Goal: Find specific page/section: Find specific page/section

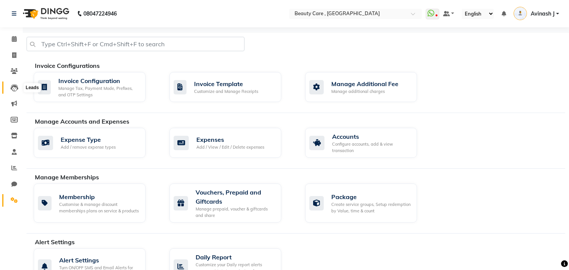
click at [14, 85] on icon at bounding box center [15, 88] width 8 height 8
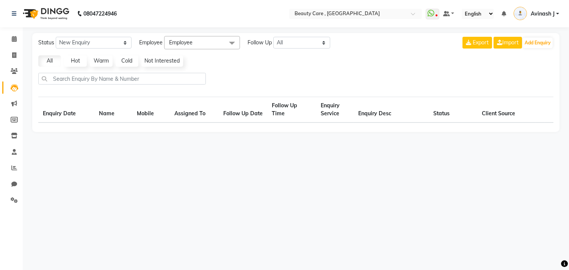
select select "10"
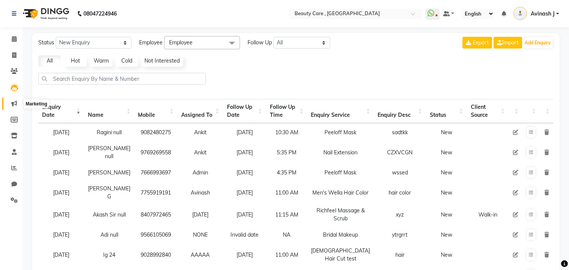
click at [12, 105] on icon at bounding box center [14, 103] width 6 height 6
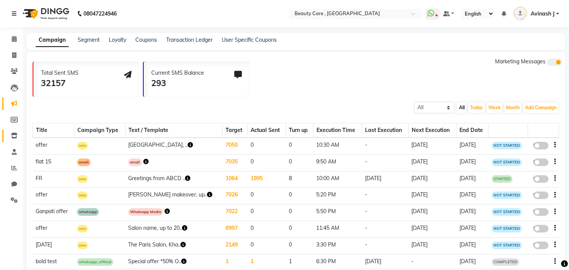
click at [12, 130] on link "Inventory" at bounding box center [11, 136] width 18 height 13
select select
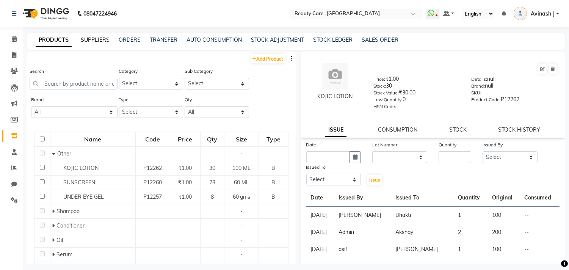
click at [94, 43] on link "SUPPLIERS" at bounding box center [95, 39] width 29 height 7
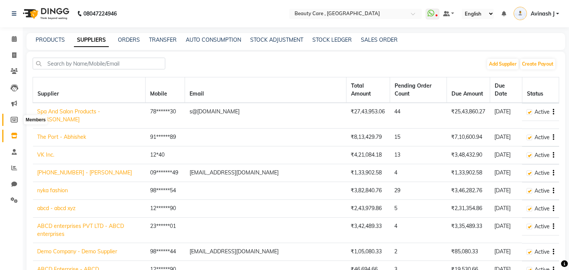
click at [17, 118] on icon at bounding box center [14, 120] width 7 height 6
select select
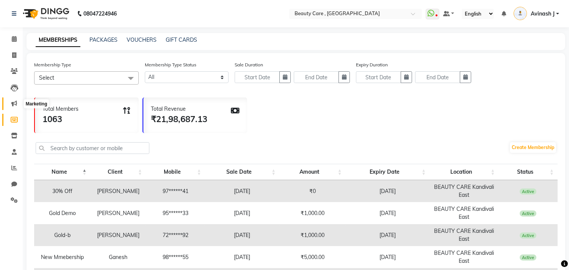
click at [11, 105] on icon at bounding box center [14, 103] width 6 height 6
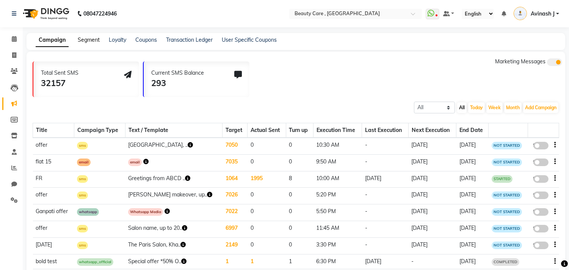
click at [83, 38] on link "Segment" at bounding box center [89, 39] width 22 height 7
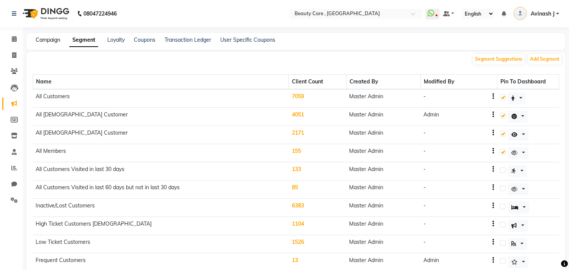
click at [37, 40] on link "Campaign" at bounding box center [48, 39] width 25 height 7
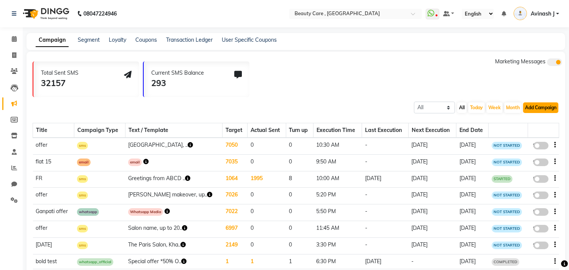
click at [536, 110] on button "Add Campaign" at bounding box center [540, 107] width 35 height 11
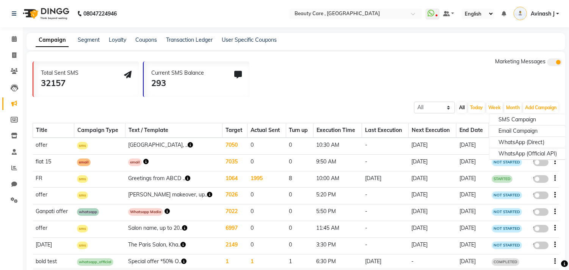
click at [372, 114] on div "Title Campaign Type Text / Template Target Actual Sent Turn up Execution Time L…" at bounding box center [296, 211] width 527 height 194
drag, startPoint x: 372, startPoint y: 114, endPoint x: 354, endPoint y: 99, distance: 23.9
click at [354, 99] on div "Total Sent SMS 32157 Current SMS Balance 293 Marketing Messages All Scheduled C…" at bounding box center [296, 188] width 539 height 273
click at [434, 16] on icon at bounding box center [431, 13] width 7 height 8
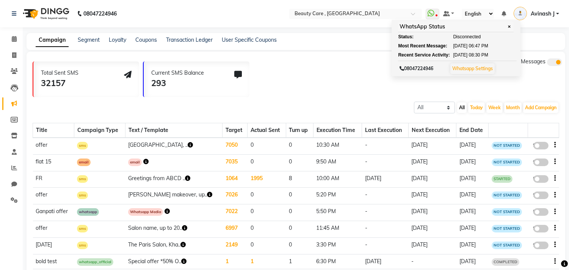
click at [376, 85] on div "Total Sent SMS 32157 Current SMS Balance 293 Marketing Messages" at bounding box center [299, 77] width 533 height 39
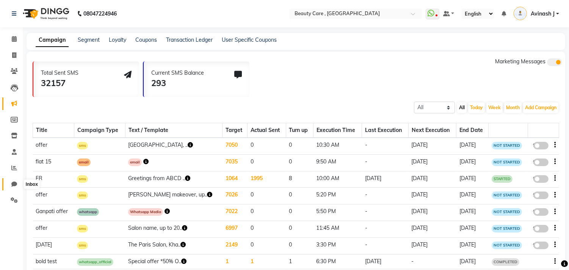
click at [12, 183] on icon at bounding box center [14, 184] width 6 height 6
select select "100"
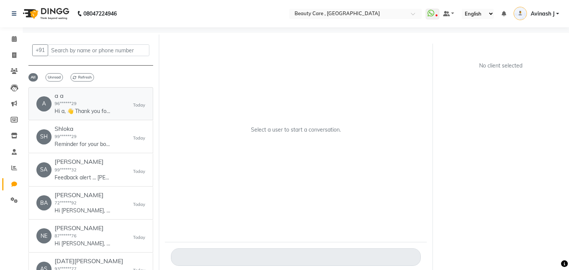
click at [71, 118] on link "A a a 96******29 Hi a, 👋 Thank you for visiting BEAUTY CARE ! 🌟 💰 [PERSON_NAME]…" at bounding box center [90, 103] width 125 height 33
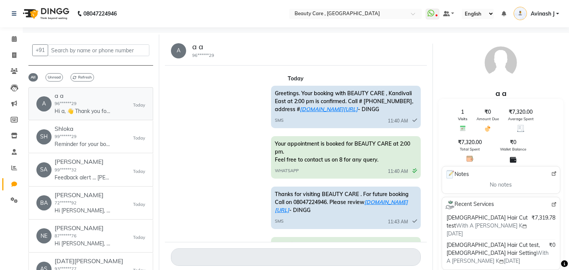
scroll to position [251, 0]
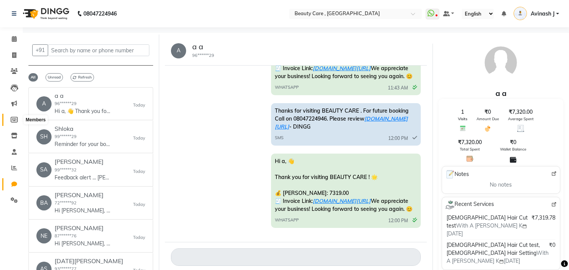
click at [14, 120] on icon at bounding box center [14, 120] width 7 height 6
select select
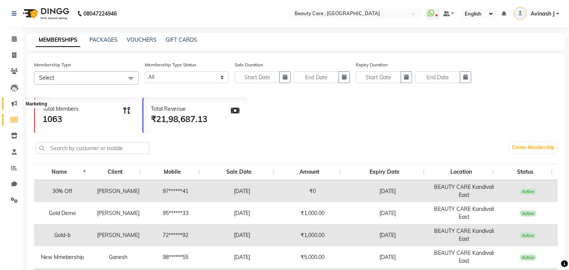
click at [12, 103] on icon at bounding box center [14, 103] width 6 height 6
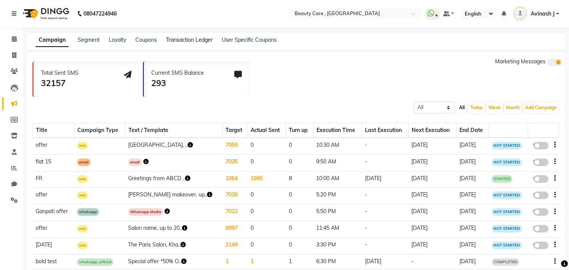
click at [181, 37] on link "Transaction Ledger" at bounding box center [189, 39] width 47 height 7
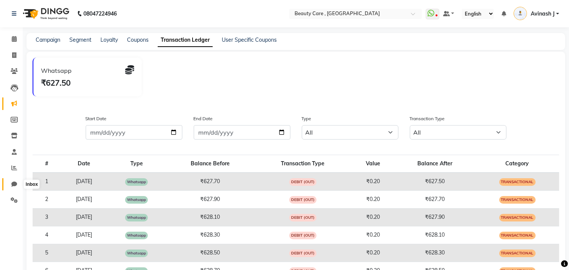
click at [13, 184] on icon at bounding box center [14, 184] width 6 height 6
select select "100"
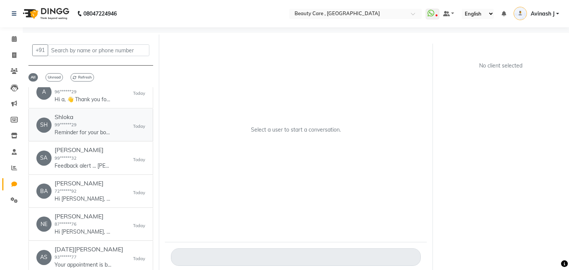
scroll to position [16, 0]
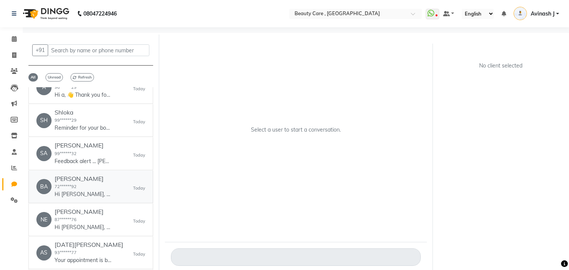
click at [74, 182] on h6 "[PERSON_NAME]" at bounding box center [83, 178] width 57 height 7
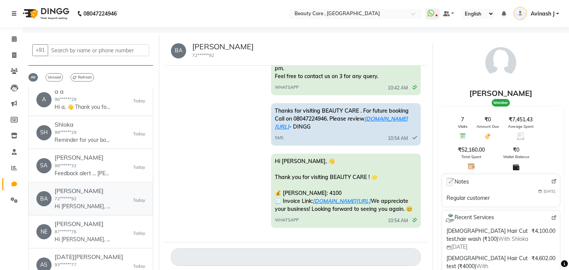
scroll to position [0, 0]
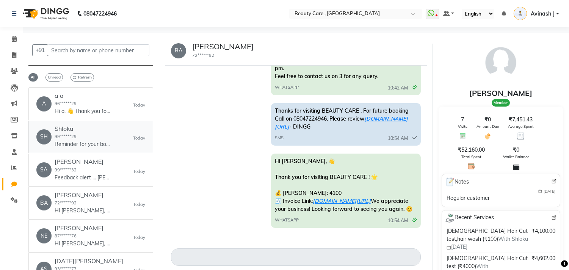
click at [85, 136] on div "Shloka 99******29 Reminder for your booking at BEAUTY CARE , [GEOGRAPHIC_DATA] …" at bounding box center [83, 136] width 57 height 23
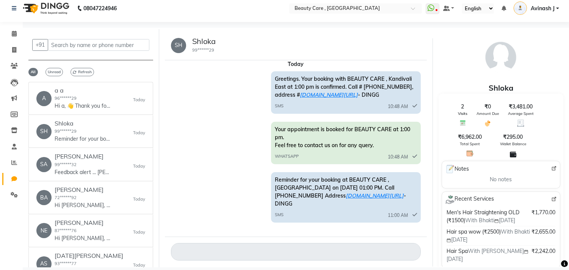
click at [199, 40] on h5 "Shloka" at bounding box center [204, 41] width 24 height 9
click at [14, 66] on icon at bounding box center [14, 66] width 7 height 6
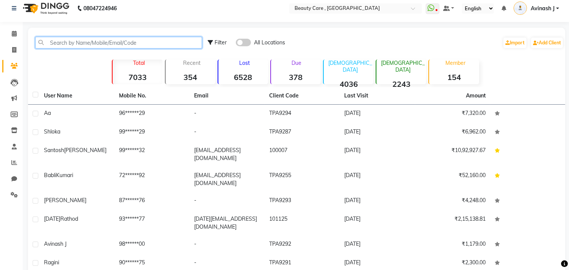
click at [84, 41] on input "text" at bounding box center [118, 43] width 167 height 12
click at [183, 75] on strong "354" at bounding box center [191, 76] width 50 height 9
click at [254, 72] on strong "6528" at bounding box center [243, 76] width 50 height 9
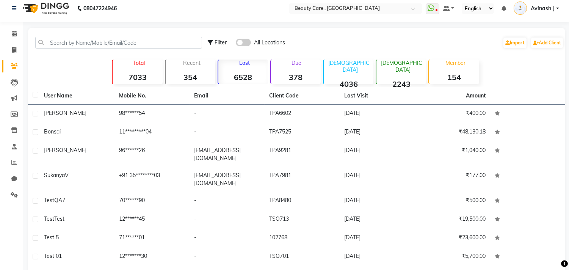
click at [182, 72] on strong "354" at bounding box center [191, 76] width 50 height 9
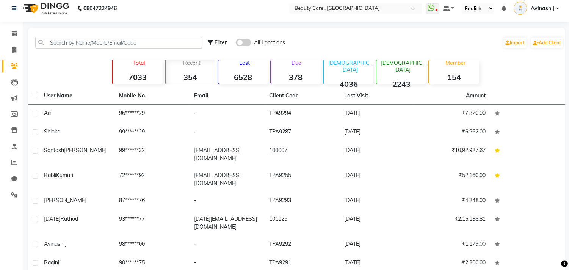
click at [243, 74] on strong "6528" at bounding box center [243, 76] width 50 height 9
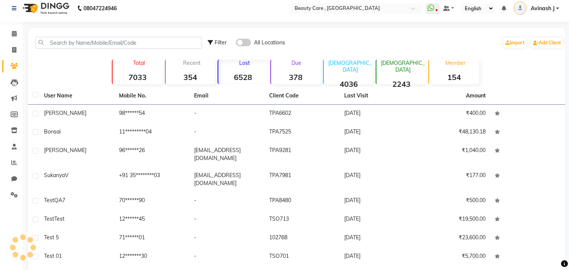
click at [291, 73] on strong "378" at bounding box center [296, 76] width 50 height 9
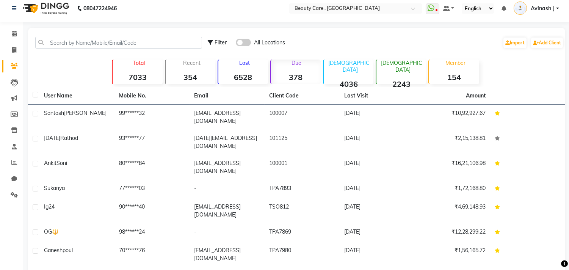
click at [347, 66] on div "[DEMOGRAPHIC_DATA] 4036" at bounding box center [348, 72] width 50 height 25
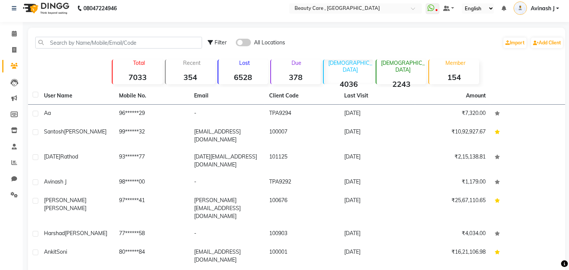
click at [179, 66] on div "Recent 354" at bounding box center [190, 72] width 50 height 25
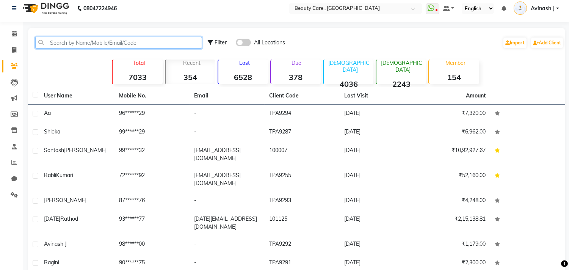
click at [102, 45] on input "text" at bounding box center [118, 43] width 167 height 12
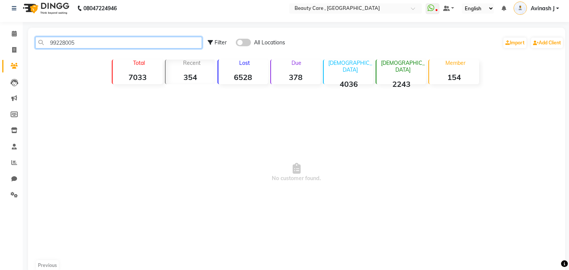
scroll to position [2, 0]
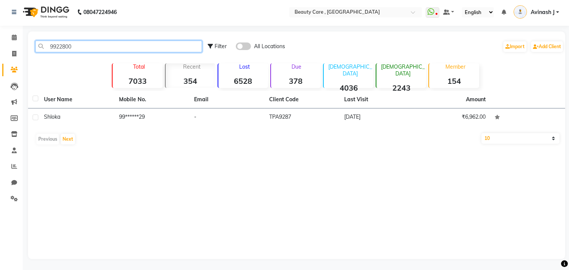
type input "99228005"
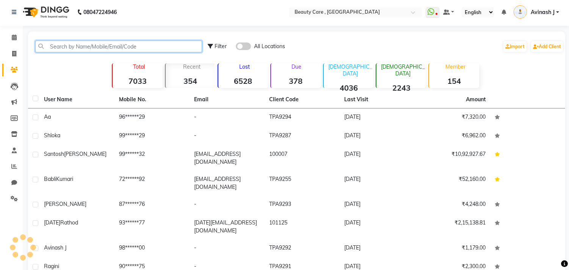
scroll to position [5, 0]
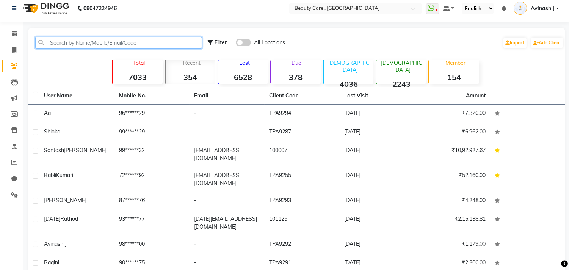
paste input "93758 61026"
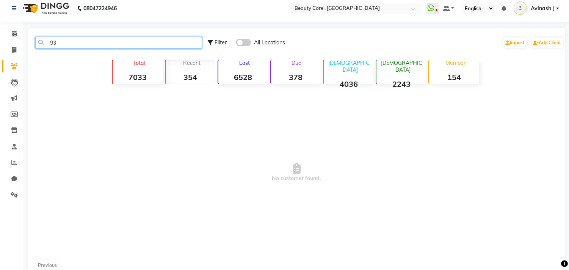
type input "9"
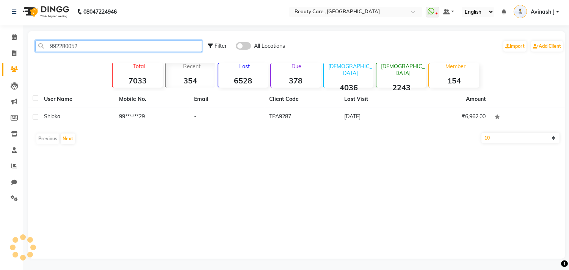
scroll to position [2, 0]
type input "9"
